Goal: Navigation & Orientation: Find specific page/section

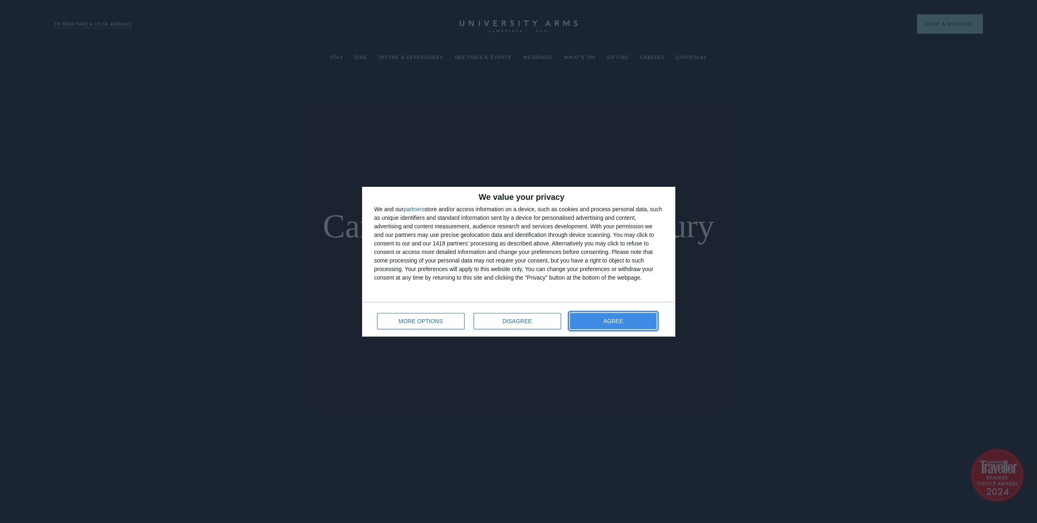
click at [627, 320] on button "AGREE" at bounding box center [613, 321] width 87 height 16
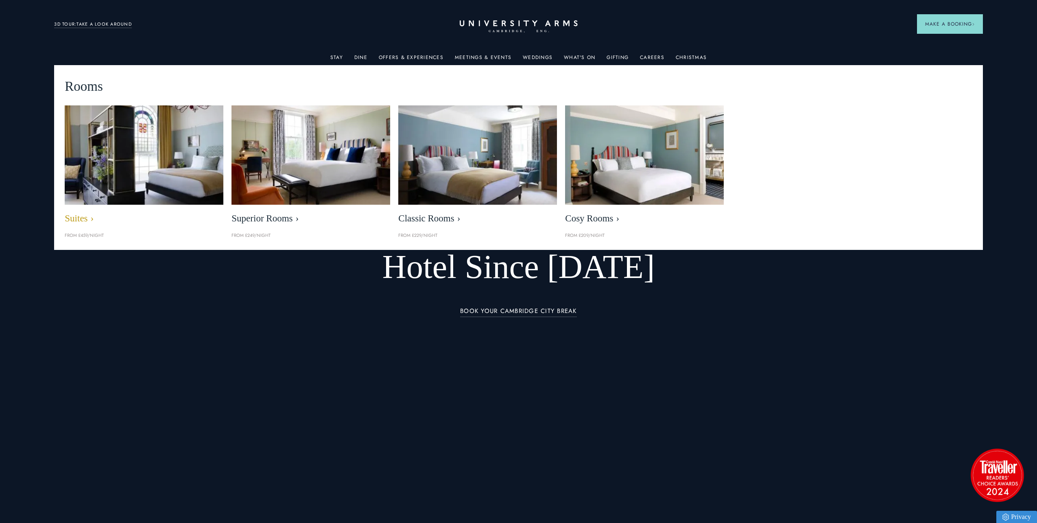
click at [131, 168] on img at bounding box center [144, 155] width 183 height 114
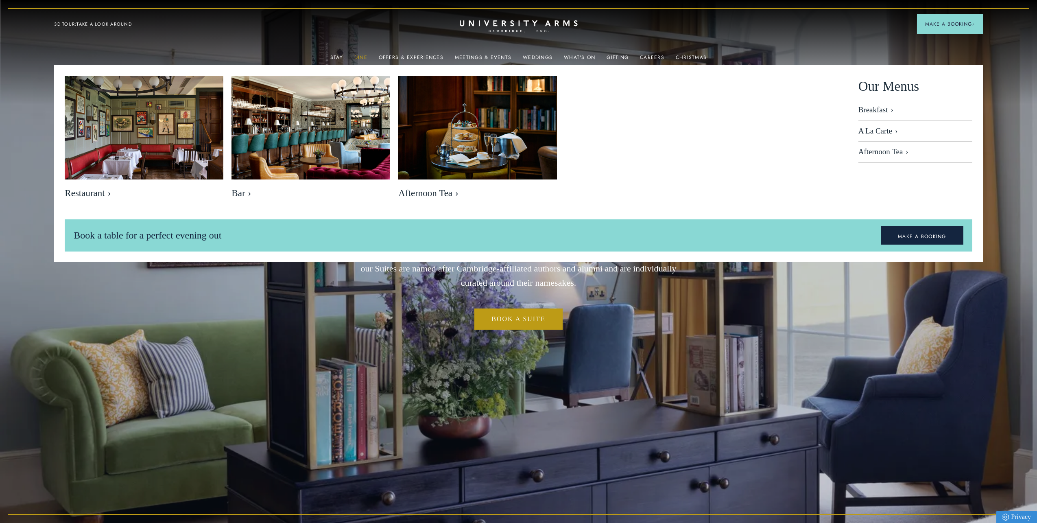
click at [363, 56] on link "Dine" at bounding box center [360, 59] width 13 height 11
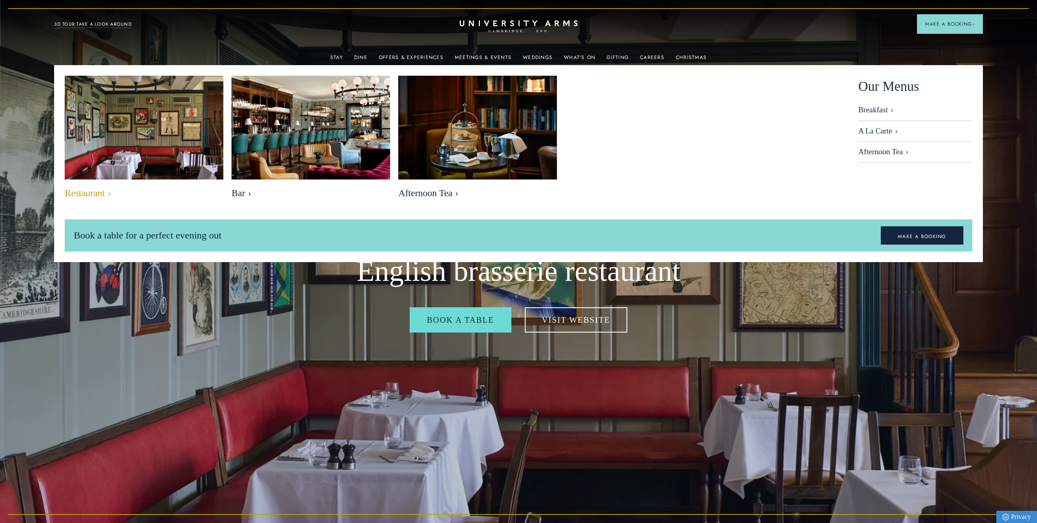
click at [183, 140] on img at bounding box center [144, 129] width 183 height 122
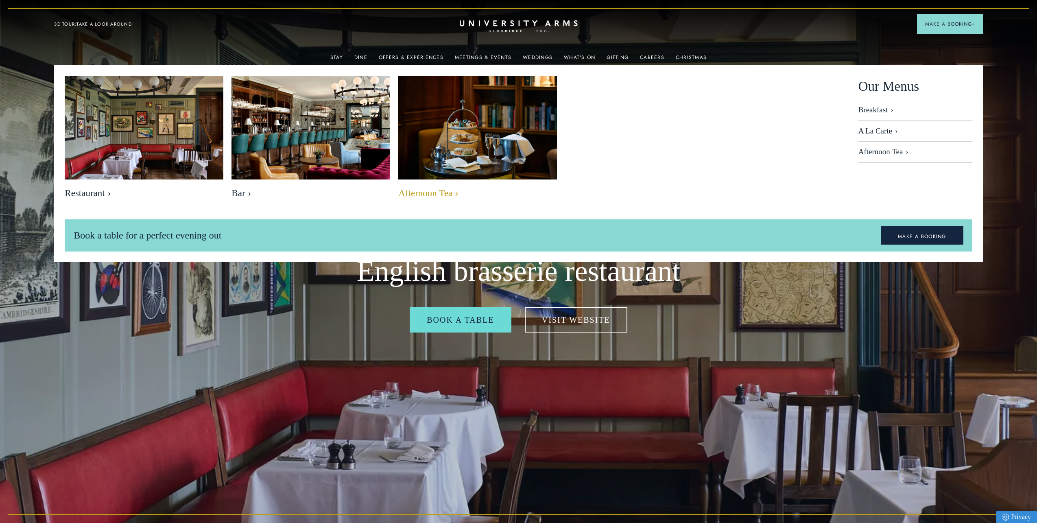
click at [455, 152] on img at bounding box center [477, 129] width 183 height 122
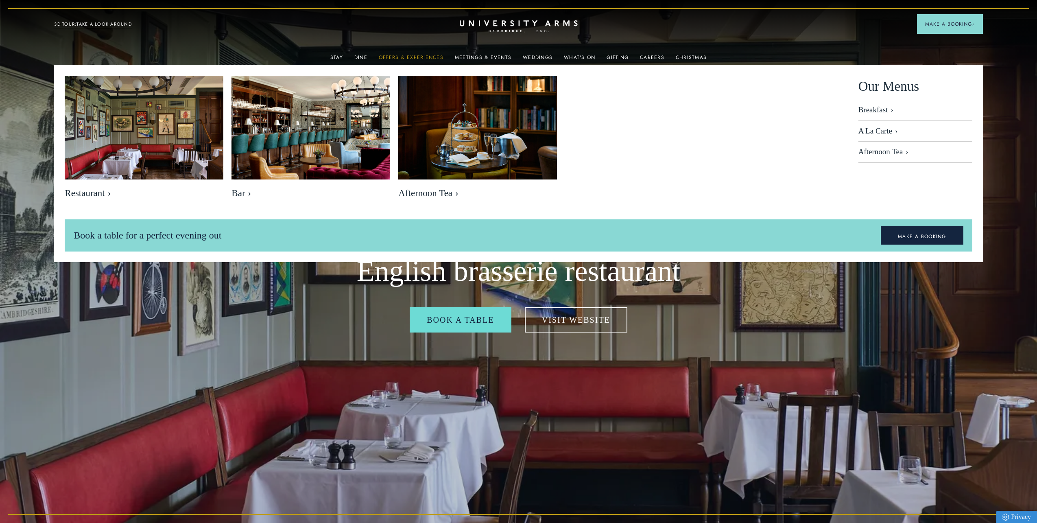
click at [401, 56] on link "Offers & Experiences" at bounding box center [411, 59] width 65 height 11
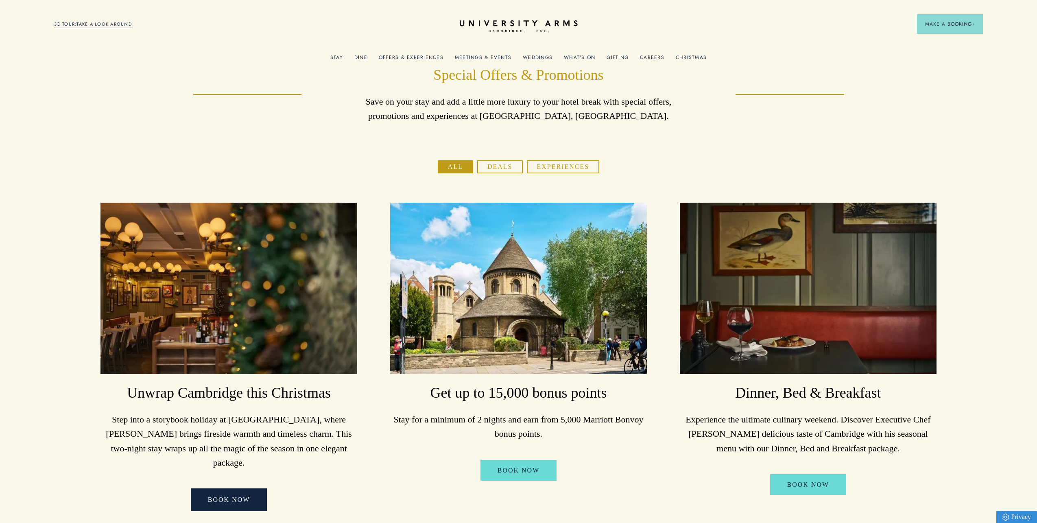
click at [585, 55] on link "What's On" at bounding box center [579, 59] width 31 height 11
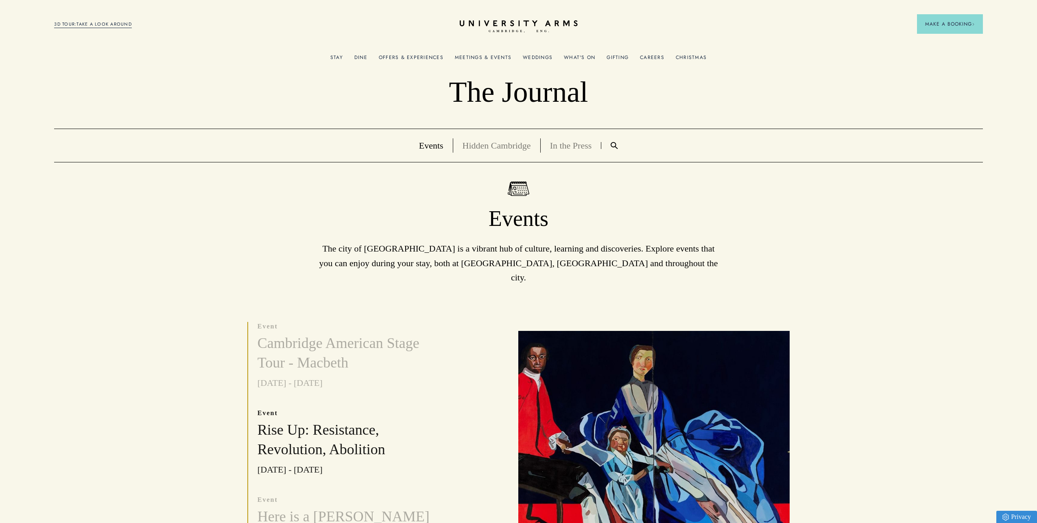
click at [690, 60] on link "Christmas" at bounding box center [691, 59] width 31 height 11
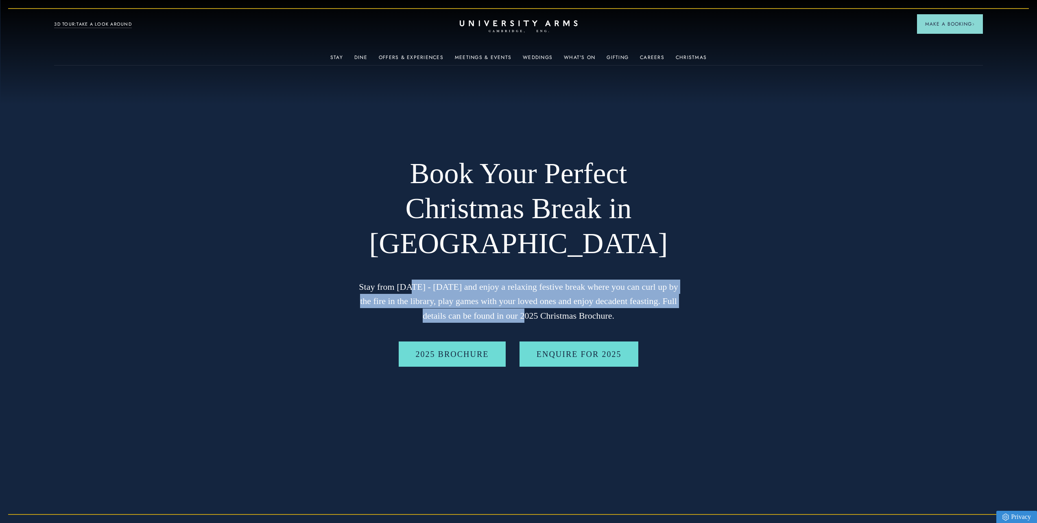
drag, startPoint x: 409, startPoint y: 285, endPoint x: 507, endPoint y: 310, distance: 100.7
click at [507, 310] on p "Stay from [DATE] - [DATE] and enjoy a relaxing festive break where you can curl…" at bounding box center [518, 300] width 325 height 43
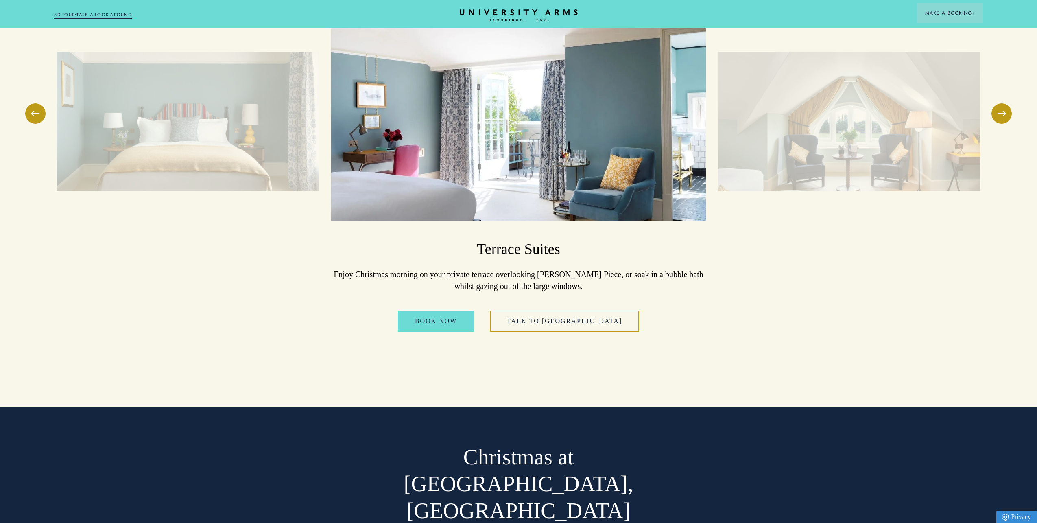
scroll to position [1364, 0]
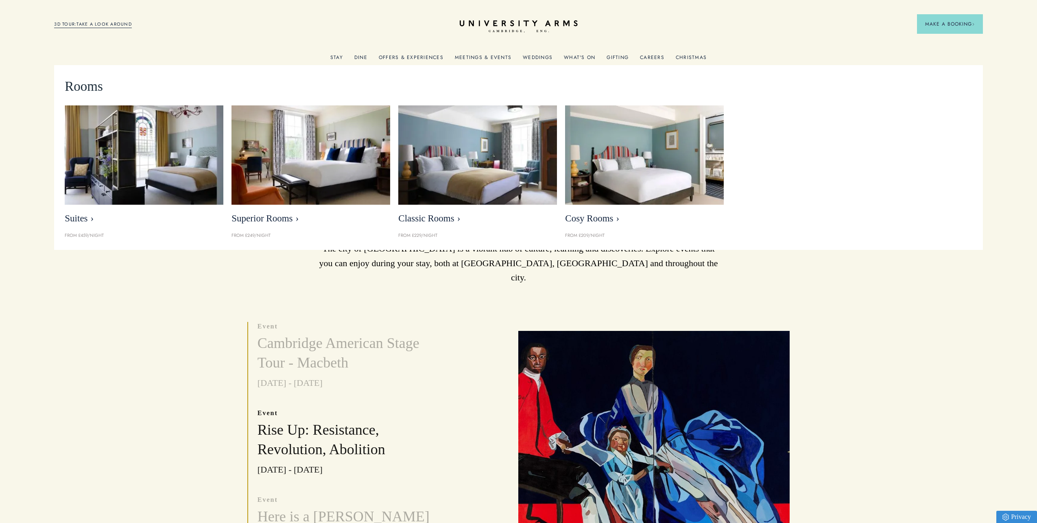
click at [338, 58] on link "Stay" at bounding box center [336, 59] width 13 height 11
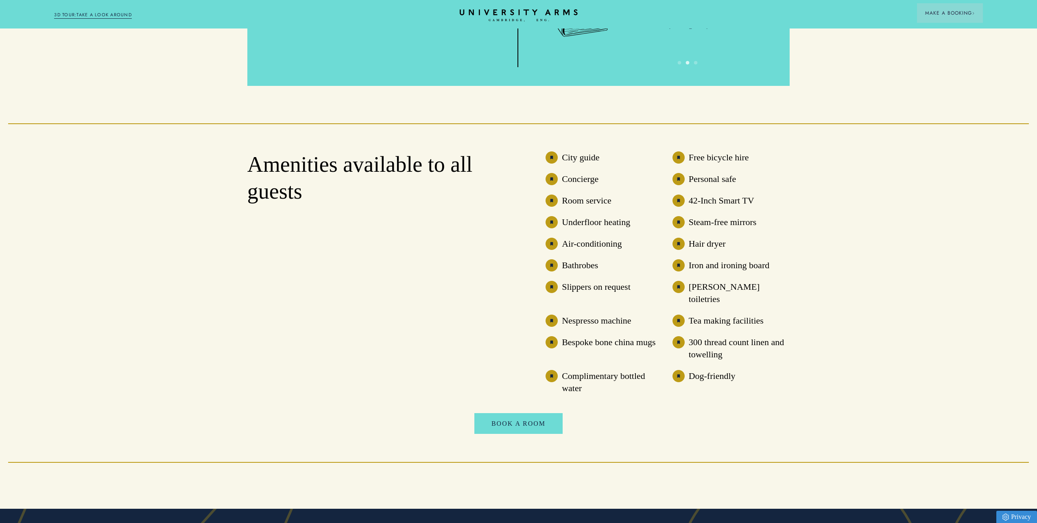
scroll to position [2386, 0]
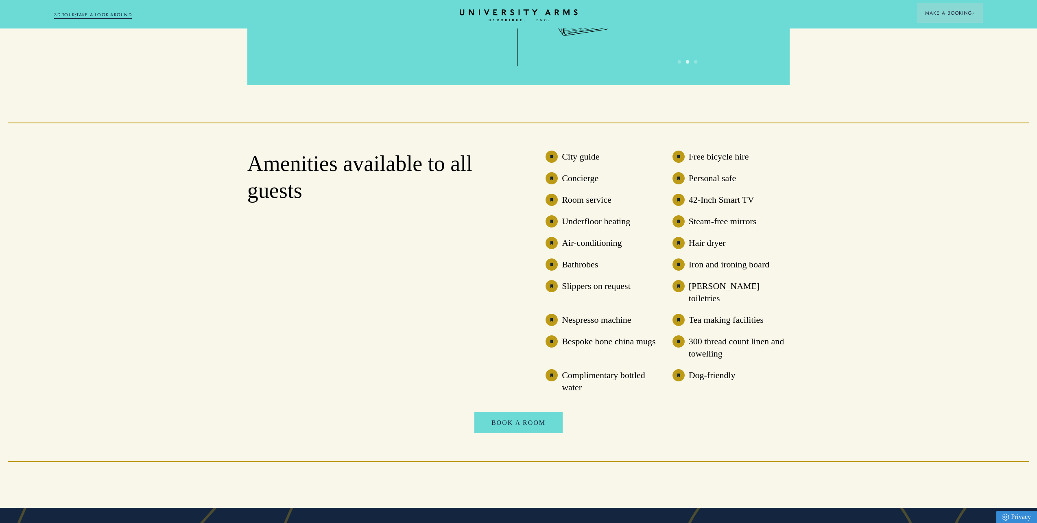
click at [571, 159] on h3 "City guide" at bounding box center [580, 156] width 37 height 12
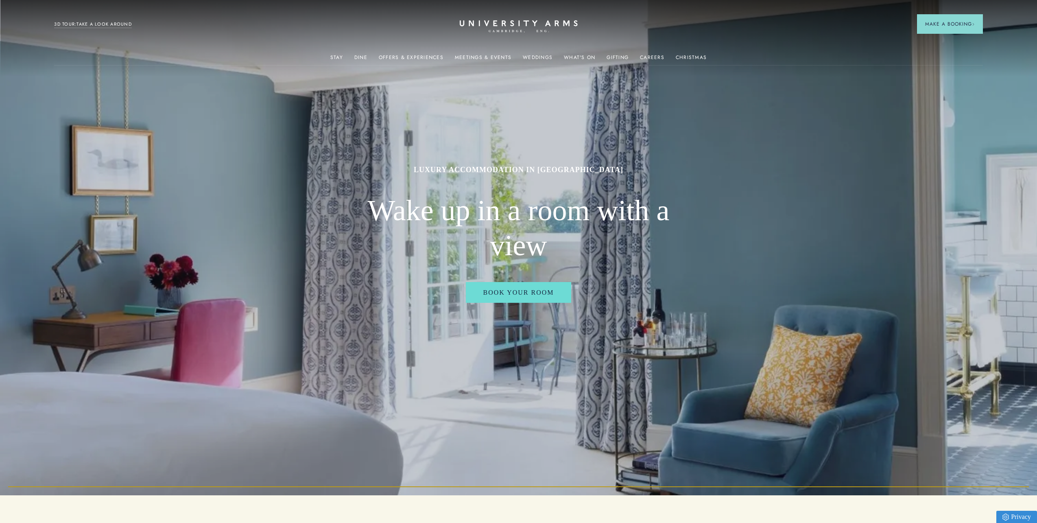
scroll to position [0, 0]
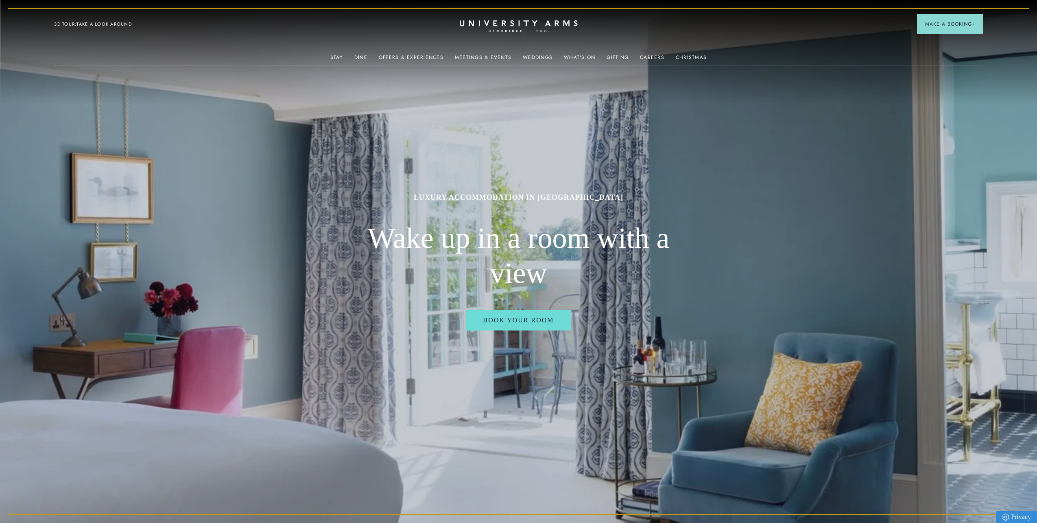
click at [781, 244] on img at bounding box center [518, 261] width 1037 height 523
click at [507, 24] on icon "CAMBRIDGE’S LEADING LUXURY HOTEL SINCE [DATE]" at bounding box center [518, 26] width 114 height 12
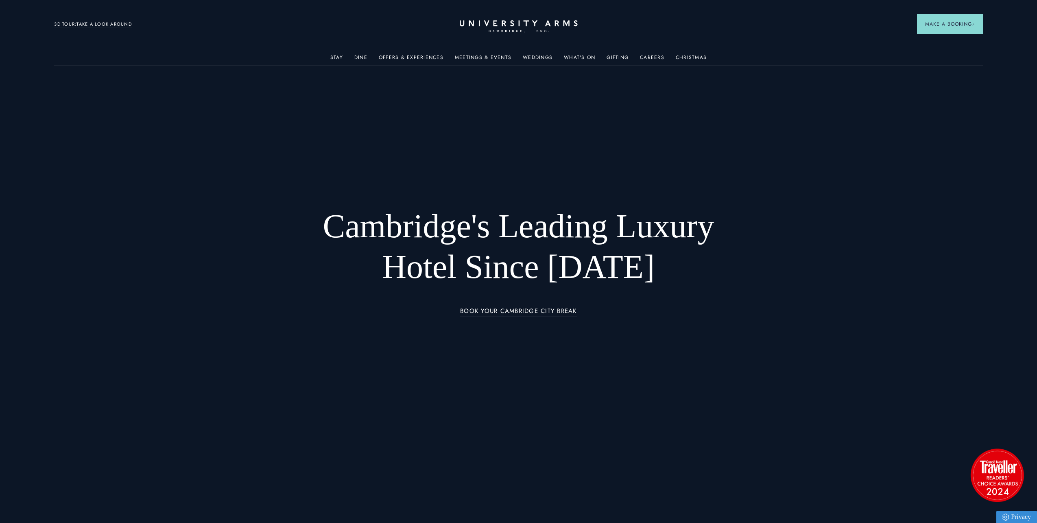
click at [94, 23] on link "3D TOUR:TAKE A LOOK AROUND" at bounding box center [93, 24] width 78 height 7
